Goal: Transaction & Acquisition: Purchase product/service

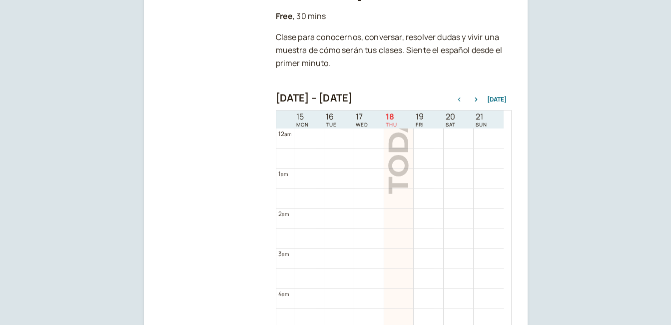
scroll to position [159, 0]
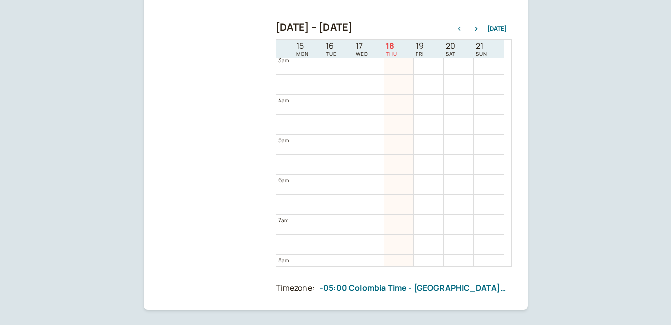
scroll to position [100, 0]
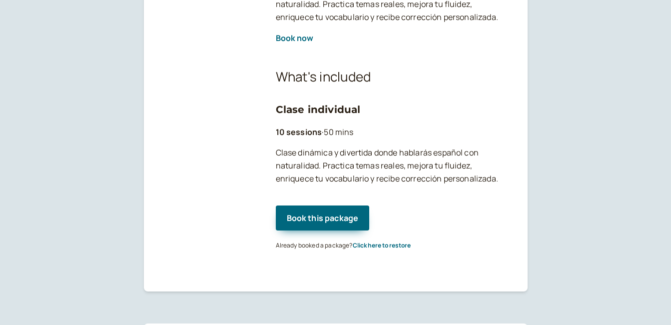
scroll to position [250, 0]
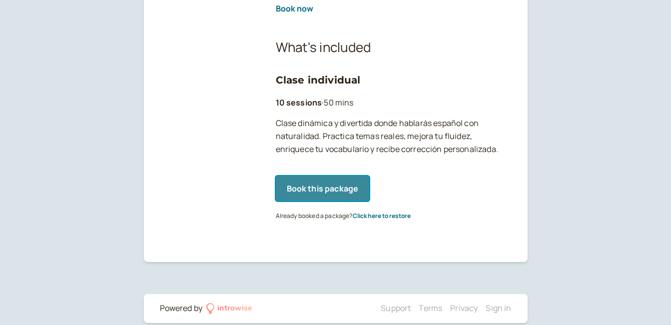
click at [329, 190] on button "Book this package" at bounding box center [323, 188] width 94 height 25
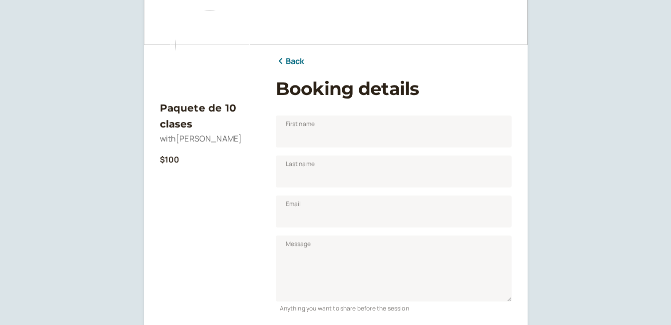
scroll to position [78, 0]
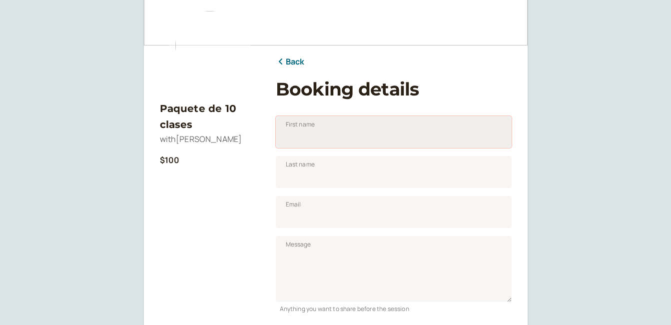
click at [316, 140] on input "First name" at bounding box center [394, 132] width 236 height 32
type input "xx"
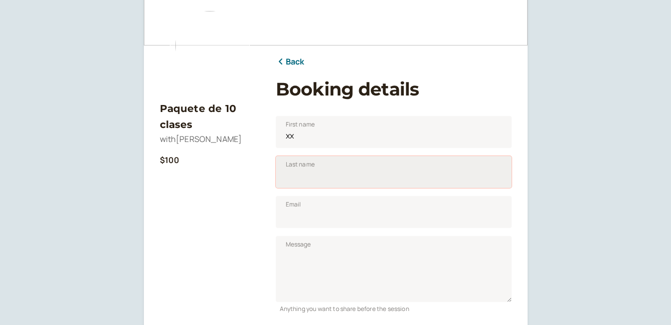
click at [306, 182] on input "Last name" at bounding box center [394, 172] width 236 height 32
type input "xx"
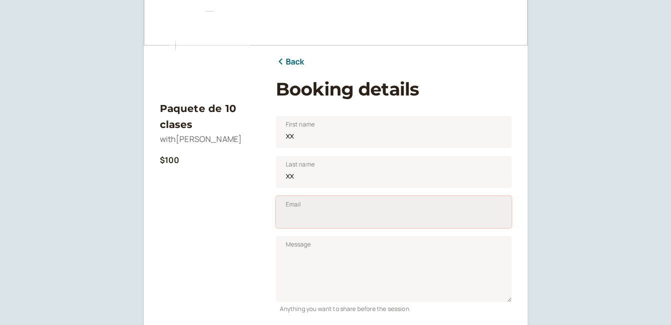
click at [296, 218] on input "Email" at bounding box center [394, 212] width 236 height 32
type input "gusadofreijar@gmail.com"
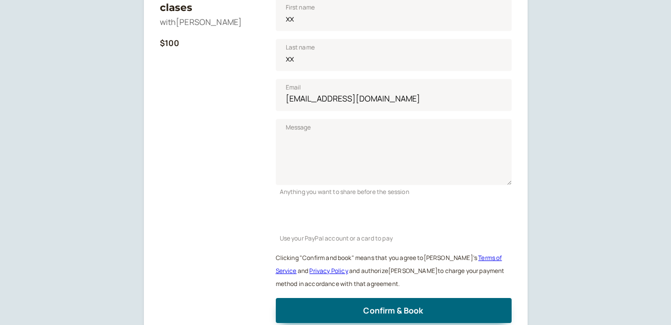
scroll to position [100, 0]
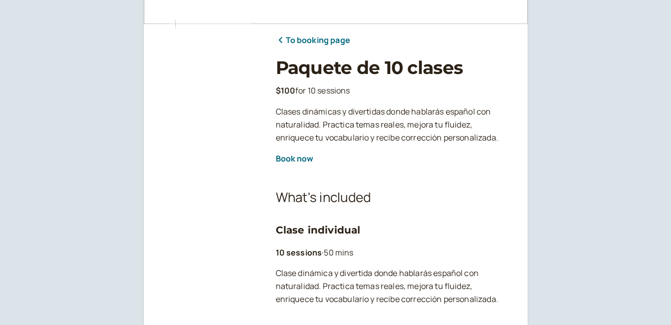
scroll to position [250, 0]
